Goal: Task Accomplishment & Management: Manage account settings

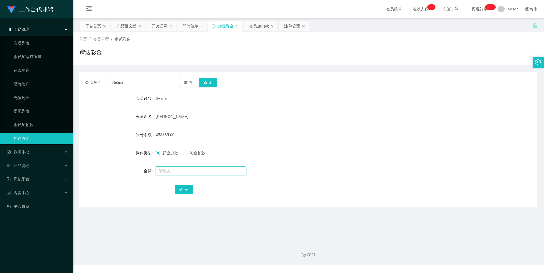
click at [182, 167] on input "text" at bounding box center [200, 170] width 91 height 9
type input "990"
click at [187, 191] on button "确 定" at bounding box center [184, 189] width 18 height 9
click at [152, 86] on input "Selina" at bounding box center [134, 82] width 51 height 9
click at [146, 84] on input "Selina" at bounding box center [134, 82] width 51 height 9
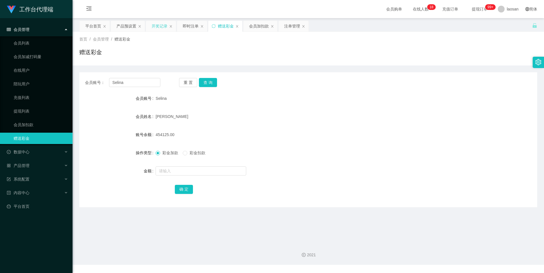
click at [157, 22] on div "开奖记录" at bounding box center [160, 26] width 16 height 11
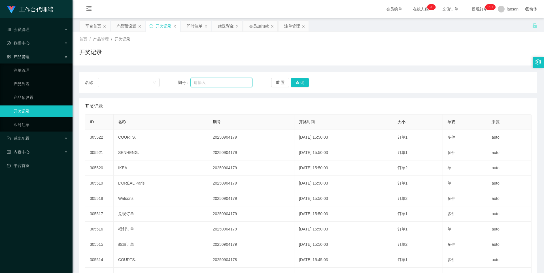
click at [195, 84] on input "text" at bounding box center [221, 82] width 62 height 9
click at [123, 24] on div "产品预设置" at bounding box center [126, 26] width 20 height 11
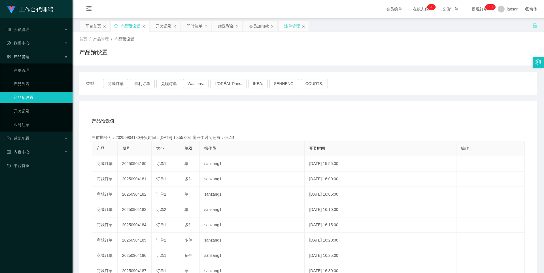
click at [292, 25] on div "注单管理" at bounding box center [292, 26] width 16 height 11
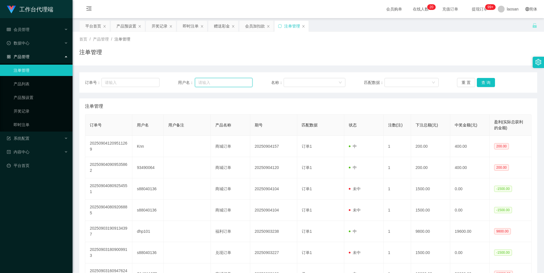
click at [211, 80] on input "text" at bounding box center [223, 82] width 57 height 9
paste input "Selina"
type input "Selina"
click at [484, 83] on button "查 询" at bounding box center [486, 82] width 18 height 9
click at [218, 30] on div "赠送彩金" at bounding box center [222, 26] width 16 height 11
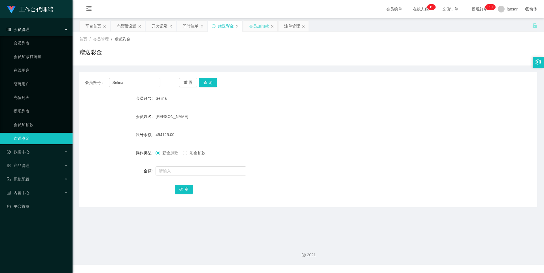
click at [255, 30] on div "会员加扣款" at bounding box center [259, 26] width 20 height 11
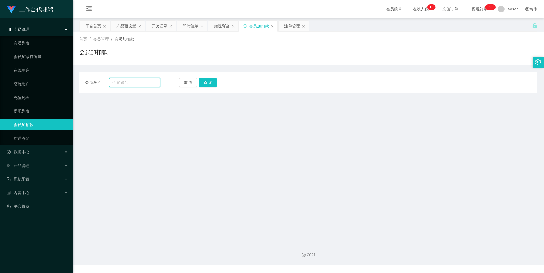
click at [134, 80] on input "text" at bounding box center [134, 82] width 51 height 9
paste input "Selina"
type input "Selina"
click at [205, 82] on button "查 询" at bounding box center [208, 82] width 18 height 9
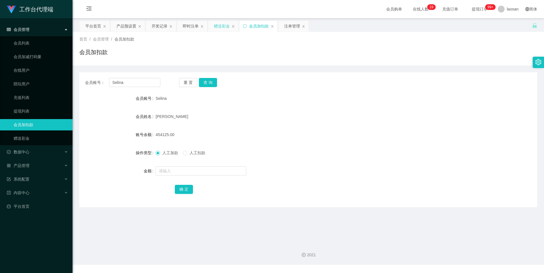
drag, startPoint x: 221, startPoint y: 25, endPoint x: 207, endPoint y: 27, distance: 14.6
click at [221, 25] on div "赠送彩金" at bounding box center [222, 26] width 16 height 11
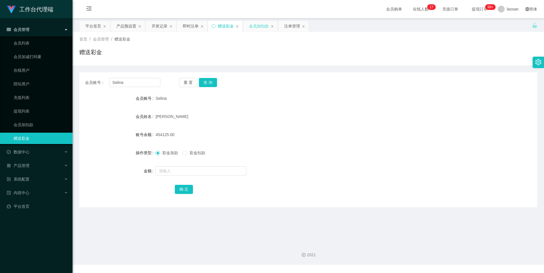
click at [252, 26] on div "会员加扣款" at bounding box center [259, 26] width 20 height 11
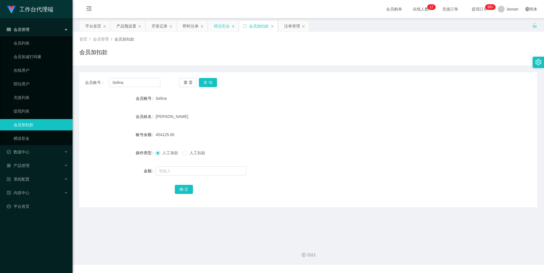
click at [223, 26] on div "赠送彩金" at bounding box center [222, 26] width 16 height 11
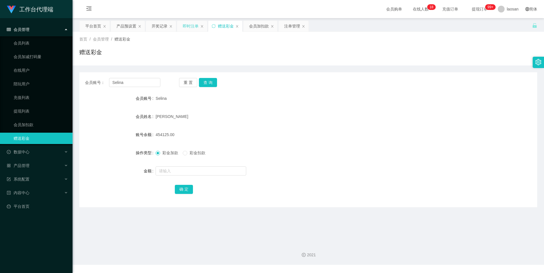
click at [193, 24] on div "即时注单" at bounding box center [191, 26] width 16 height 11
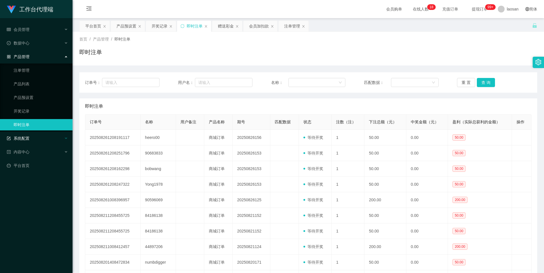
click at [42, 134] on div "系统配置" at bounding box center [36, 138] width 73 height 11
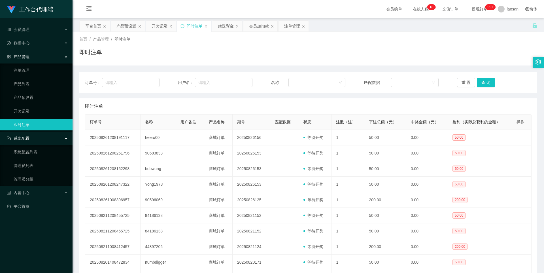
click at [48, 141] on div "系统配置" at bounding box center [36, 138] width 73 height 11
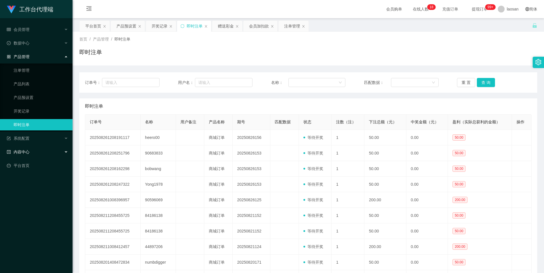
click at [54, 148] on div "内容中心" at bounding box center [36, 151] width 73 height 11
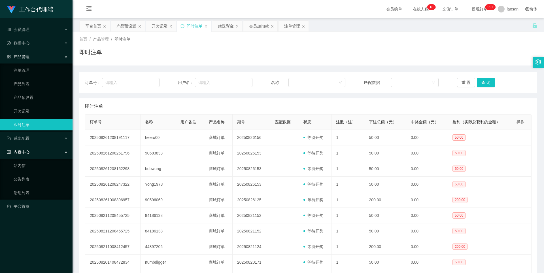
click at [54, 149] on div "内容中心" at bounding box center [36, 151] width 73 height 11
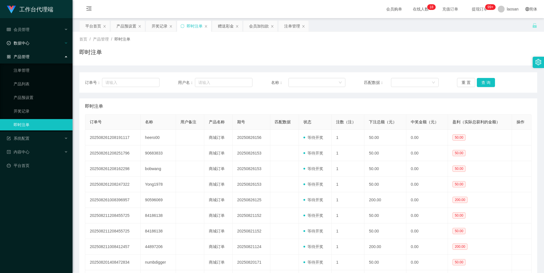
drag, startPoint x: 58, startPoint y: 54, endPoint x: 58, endPoint y: 46, distance: 7.6
click at [58, 54] on div "产品管理" at bounding box center [36, 56] width 73 height 11
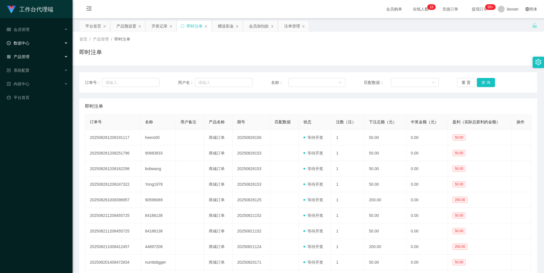
click at [58, 41] on div "数据中心" at bounding box center [36, 42] width 73 height 11
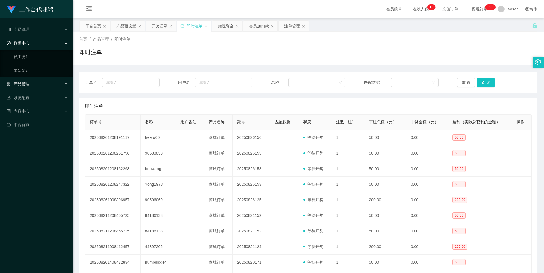
click at [58, 41] on div "数据中心" at bounding box center [36, 42] width 73 height 11
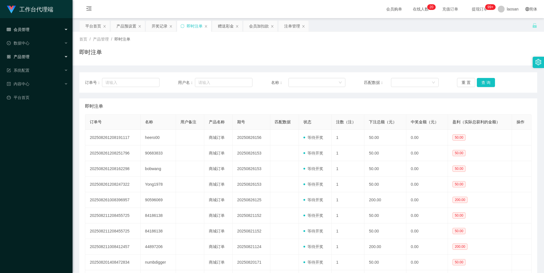
click at [58, 28] on div "会员管理" at bounding box center [36, 29] width 73 height 11
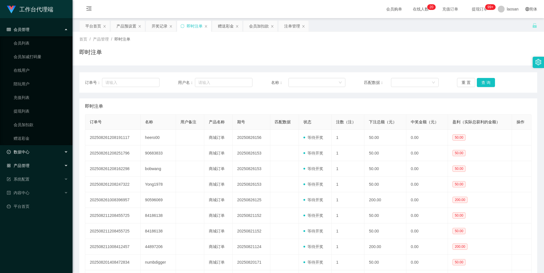
click at [45, 151] on div "数据中心" at bounding box center [36, 151] width 73 height 11
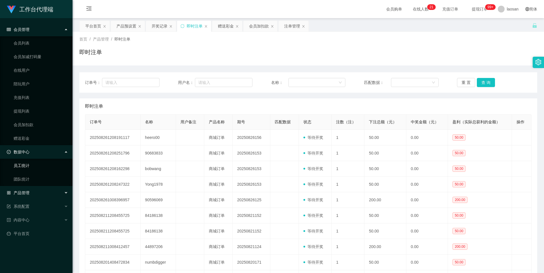
drag, startPoint x: 40, startPoint y: 163, endPoint x: 43, endPoint y: 161, distance: 3.1
click at [40, 163] on link "员工统计" at bounding box center [41, 165] width 54 height 11
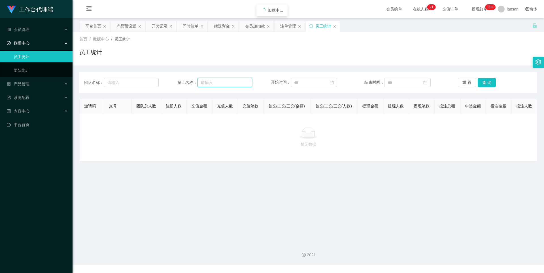
click at [214, 81] on input "text" at bounding box center [224, 82] width 55 height 9
paste input "Selina"
type input "Selina"
click at [487, 85] on button "查 询" at bounding box center [487, 82] width 18 height 9
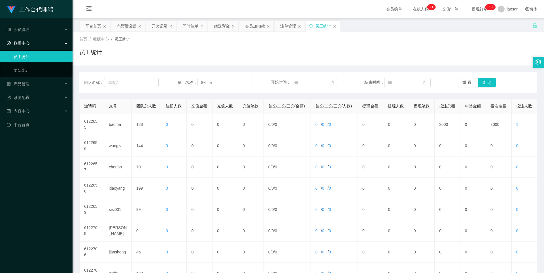
click at [56, 45] on div "数据中心" at bounding box center [36, 42] width 73 height 11
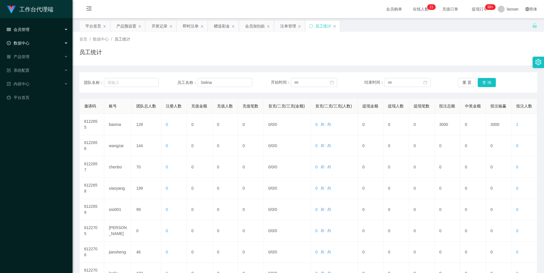
click at [50, 29] on div "会员管理" at bounding box center [36, 29] width 73 height 11
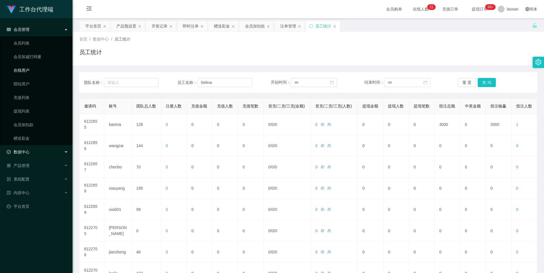
click at [44, 68] on link "在线用户" at bounding box center [41, 70] width 54 height 11
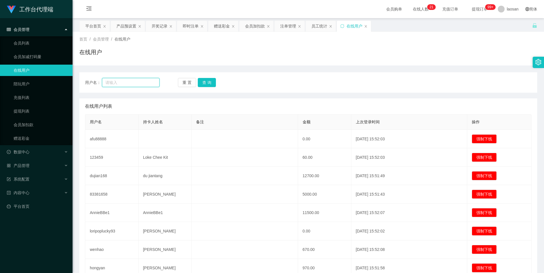
drag, startPoint x: 123, startPoint y: 81, endPoint x: 144, endPoint y: 81, distance: 20.4
click at [123, 81] on input "text" at bounding box center [130, 82] width 57 height 9
paste input "Selina"
type input "Selina"
click at [210, 83] on button "查 询" at bounding box center [207, 82] width 18 height 9
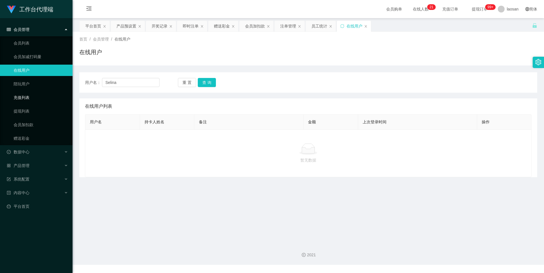
click at [18, 100] on link "充值列表" at bounding box center [41, 97] width 54 height 11
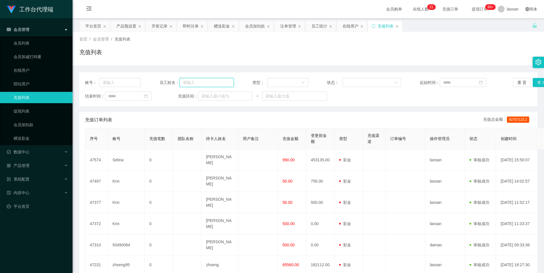
click at [192, 80] on input "text" at bounding box center [206, 82] width 54 height 9
click at [104, 80] on input "text" at bounding box center [120, 82] width 42 height 9
paste input "Selina"
type input "Selina"
click at [533, 81] on button "查 询" at bounding box center [541, 82] width 18 height 9
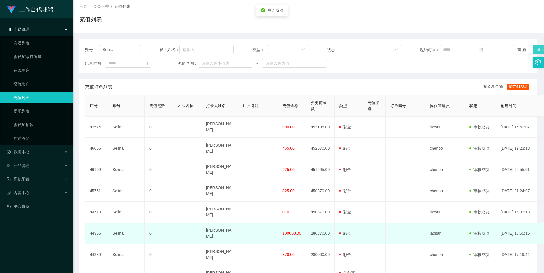
scroll to position [85, 0]
